Goal: Task Accomplishment & Management: Use online tool/utility

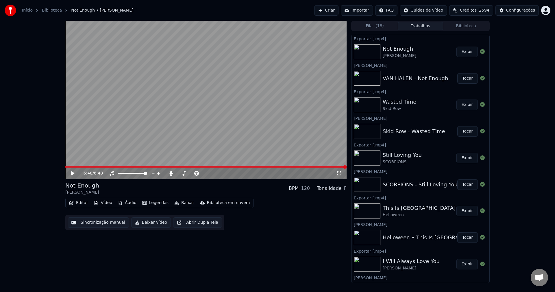
click at [326, 10] on button "Criar" at bounding box center [326, 10] width 24 height 10
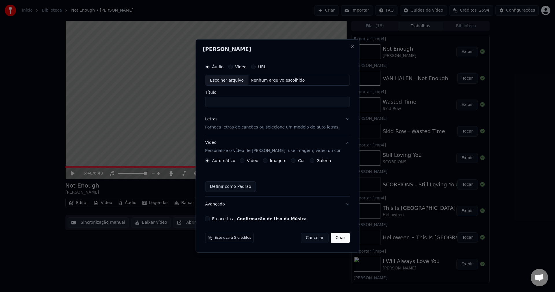
click at [232, 80] on div "Escolher arquivo" at bounding box center [227, 80] width 43 height 10
type input "**********"
click at [222, 129] on p "Forneça letras de canções ou selecione um modelo de auto letras" at bounding box center [271, 128] width 133 height 6
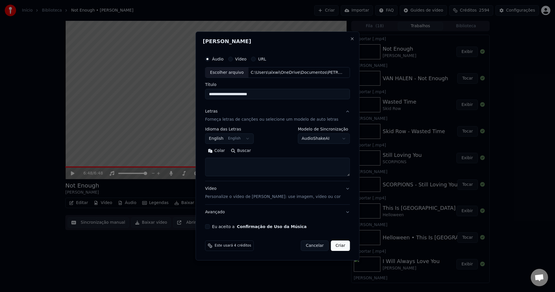
click at [244, 164] on textarea at bounding box center [277, 167] width 145 height 19
paste textarea "**********"
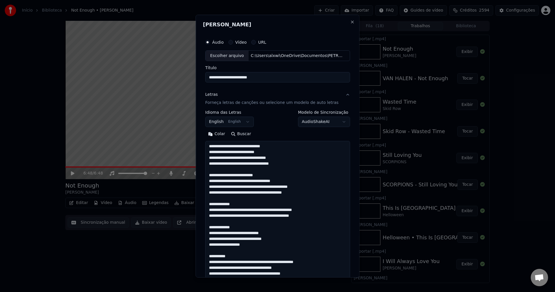
scroll to position [262, 0]
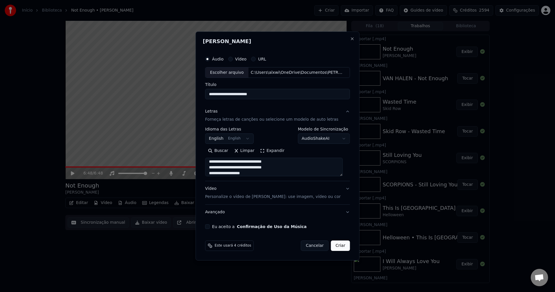
type textarea "**********"
click at [231, 197] on p "Personalize o vídeo de [PERSON_NAME]: use imagem, vídeo ou cor" at bounding box center [273, 197] width 136 height 6
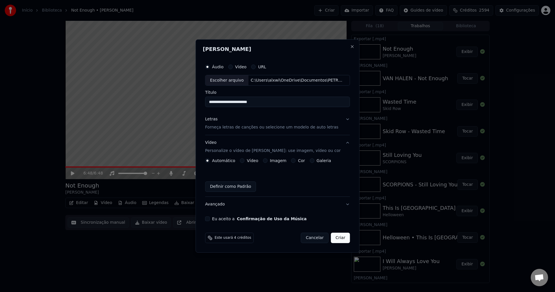
click at [266, 161] on button "Imagem" at bounding box center [265, 160] width 5 height 5
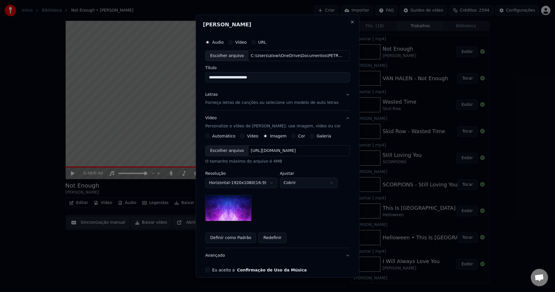
click at [221, 150] on div "Escolher arquivo" at bounding box center [227, 151] width 43 height 10
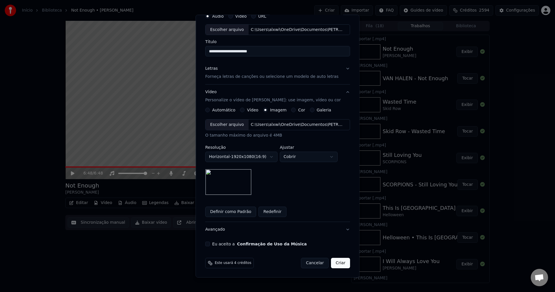
scroll to position [26, 0]
click at [209, 243] on button "Eu aceito a Confirmação de Uso da Música" at bounding box center [207, 243] width 5 height 5
click at [336, 260] on button "Criar" at bounding box center [340, 262] width 19 height 10
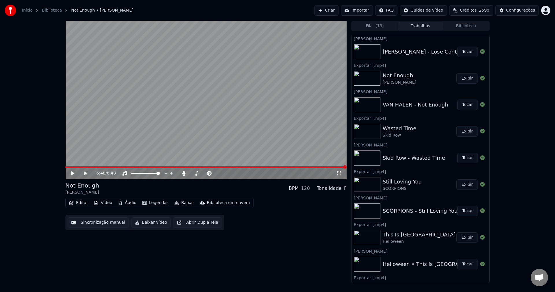
click at [467, 50] on button "Tocar" at bounding box center [468, 52] width 21 height 10
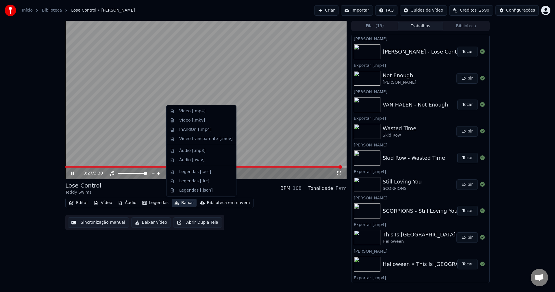
click at [181, 202] on button "Baixar" at bounding box center [184, 203] width 25 height 8
click at [199, 113] on div "Vídeo [.mp4]" at bounding box center [192, 111] width 26 height 6
